Goal: Task Accomplishment & Management: Manage account settings

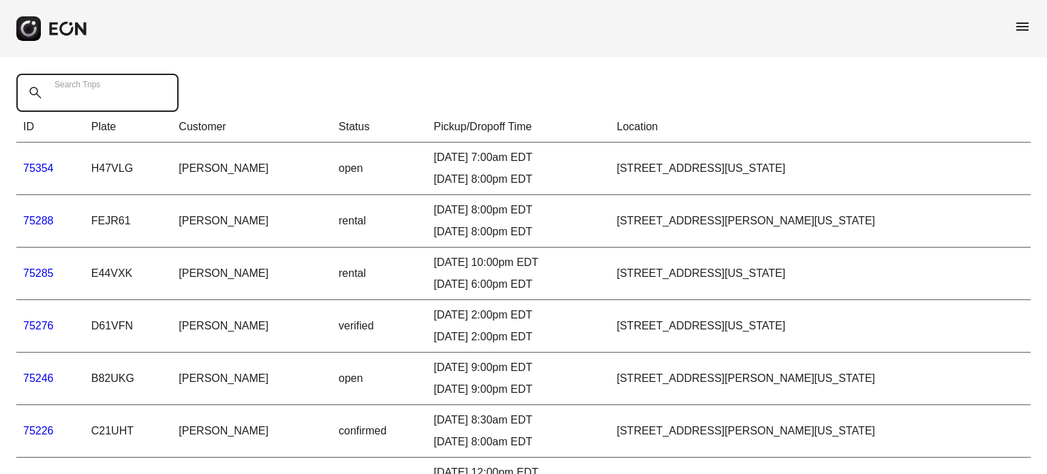
drag, startPoint x: 0, startPoint y: 0, endPoint x: 68, endPoint y: 105, distance: 125.2
click at [68, 105] on Trips "Search Trips" at bounding box center [97, 93] width 162 height 38
type Trips "*****"
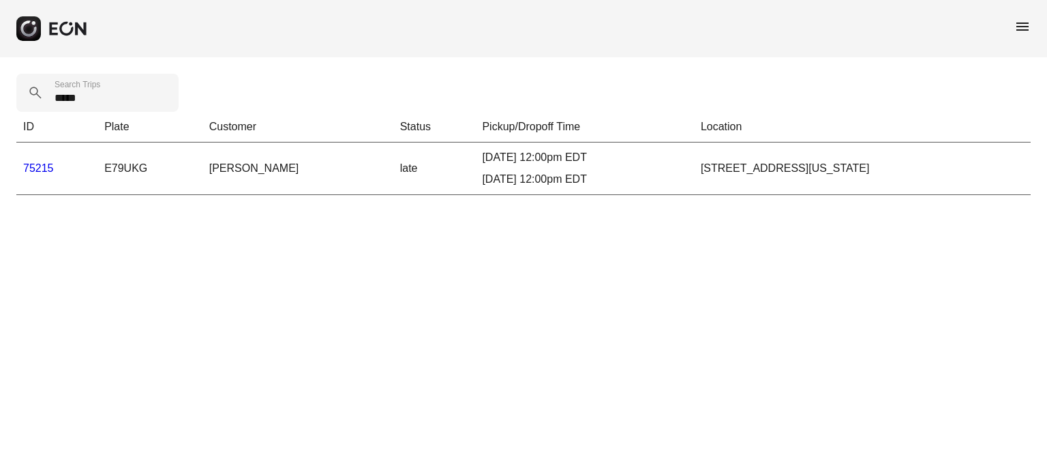
click at [31, 166] on link "75215" at bounding box center [38, 168] width 31 height 12
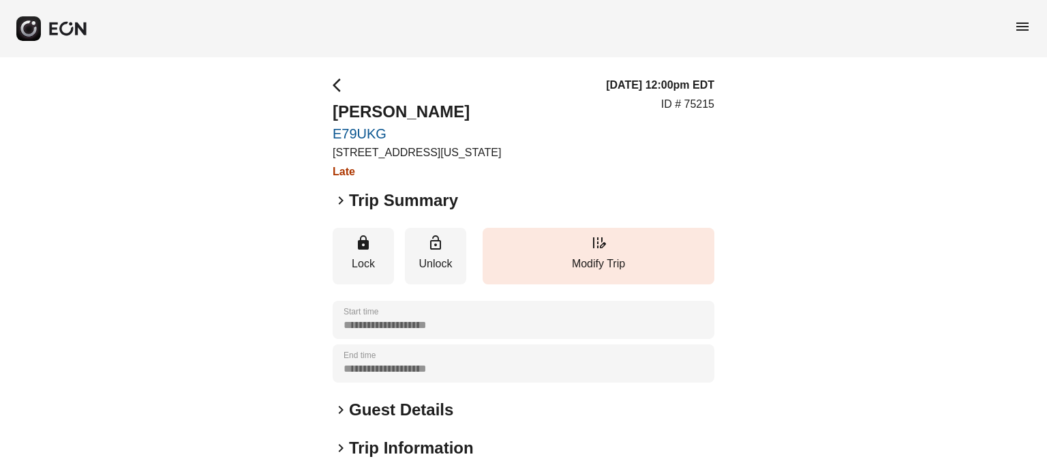
scroll to position [205, 0]
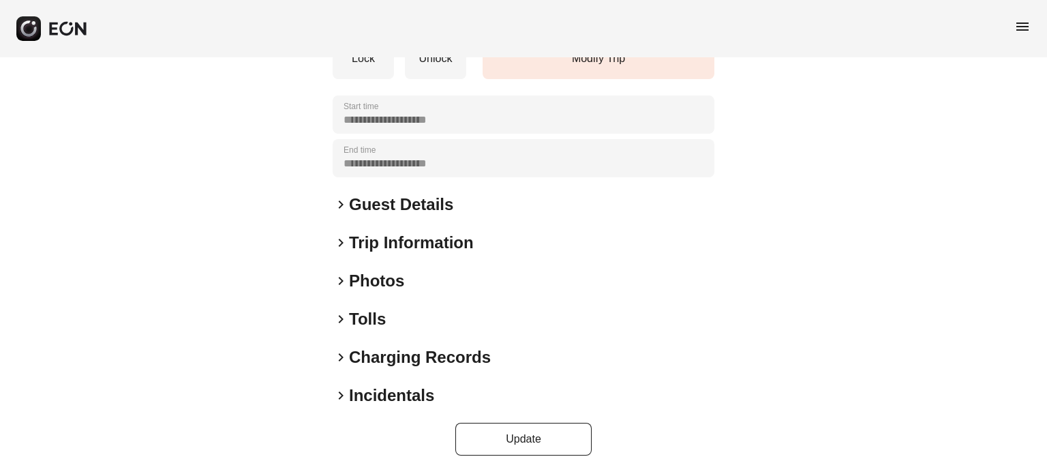
click at [382, 275] on h2 "Photos" at bounding box center [376, 281] width 55 height 22
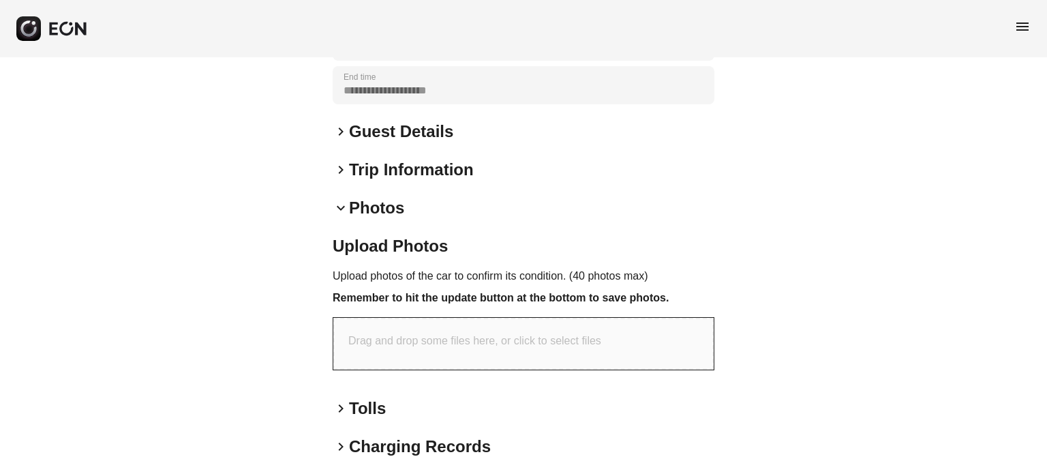
scroll to position [367, 0]
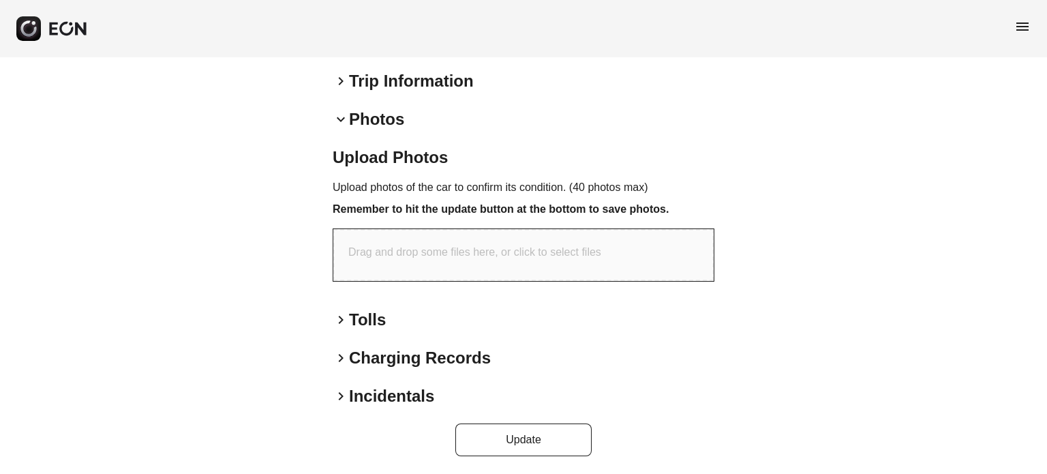
click at [545, 250] on p "Drag and drop some files here, or click to select files" at bounding box center [474, 252] width 253 height 16
type input "**********"
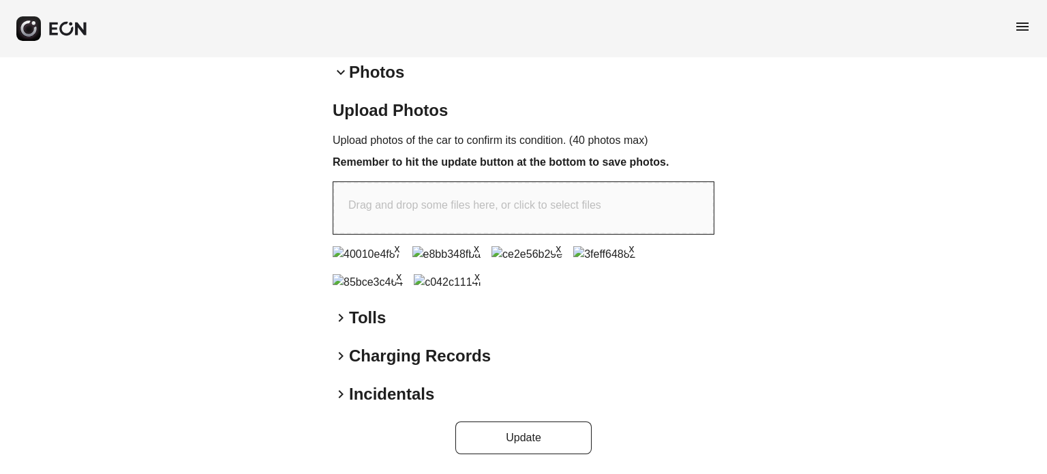
scroll to position [480, 0]
click at [574, 436] on button "Update" at bounding box center [523, 437] width 136 height 33
